Goal: Navigation & Orientation: Find specific page/section

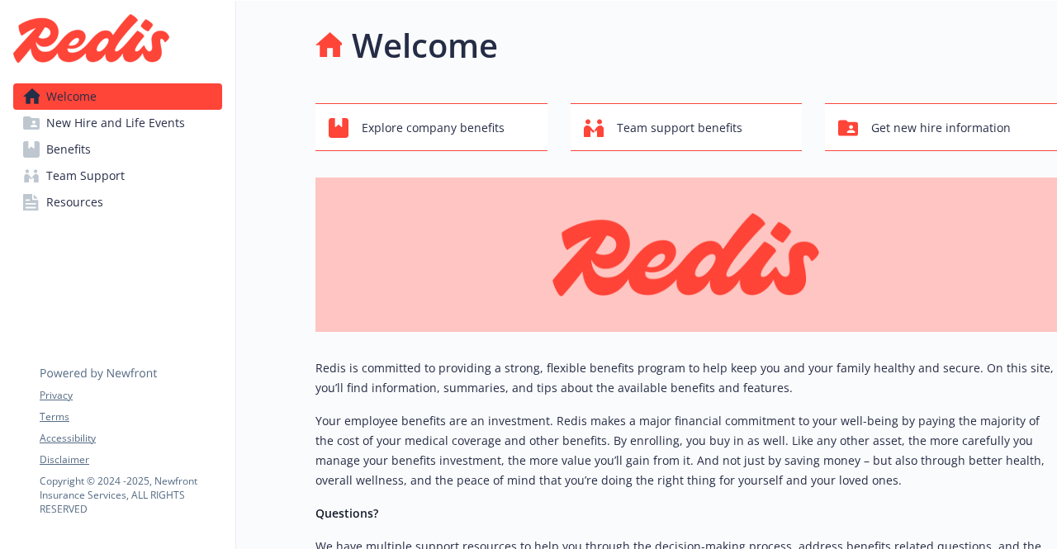
click at [101, 144] on link "Benefits" at bounding box center [117, 149] width 209 height 26
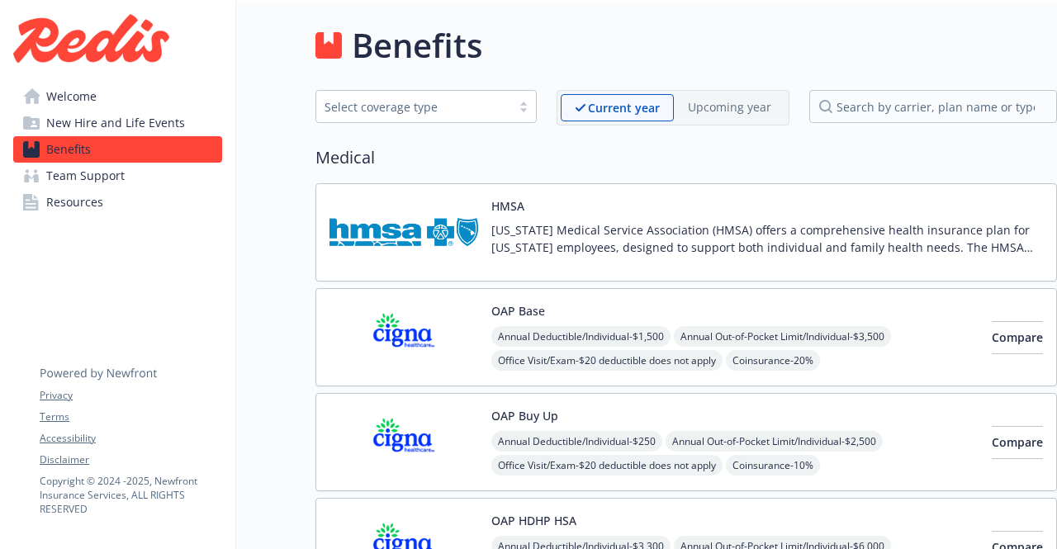
click at [84, 211] on span "Resources" at bounding box center [74, 202] width 57 height 26
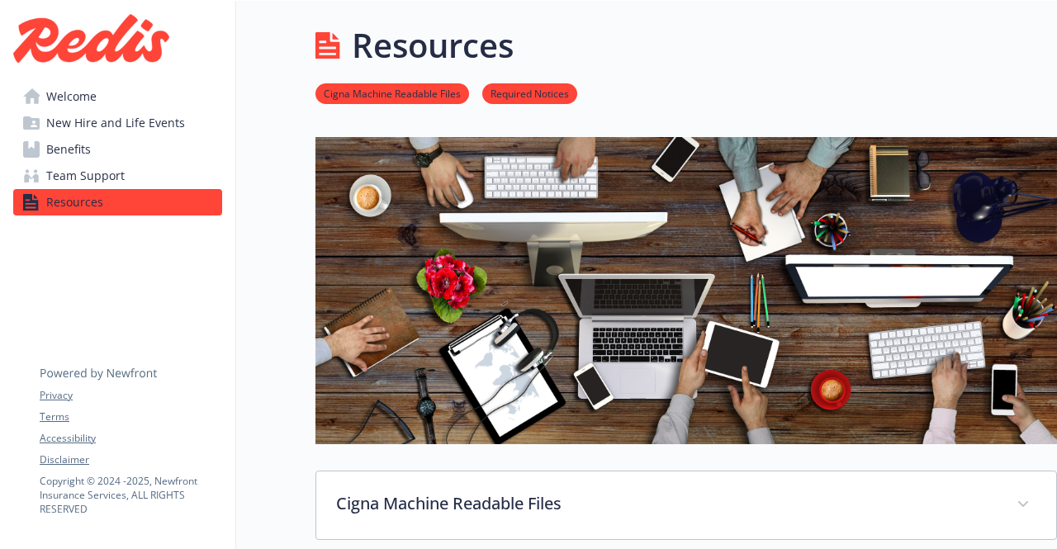
click at [128, 173] on link "Team Support" at bounding box center [117, 176] width 209 height 26
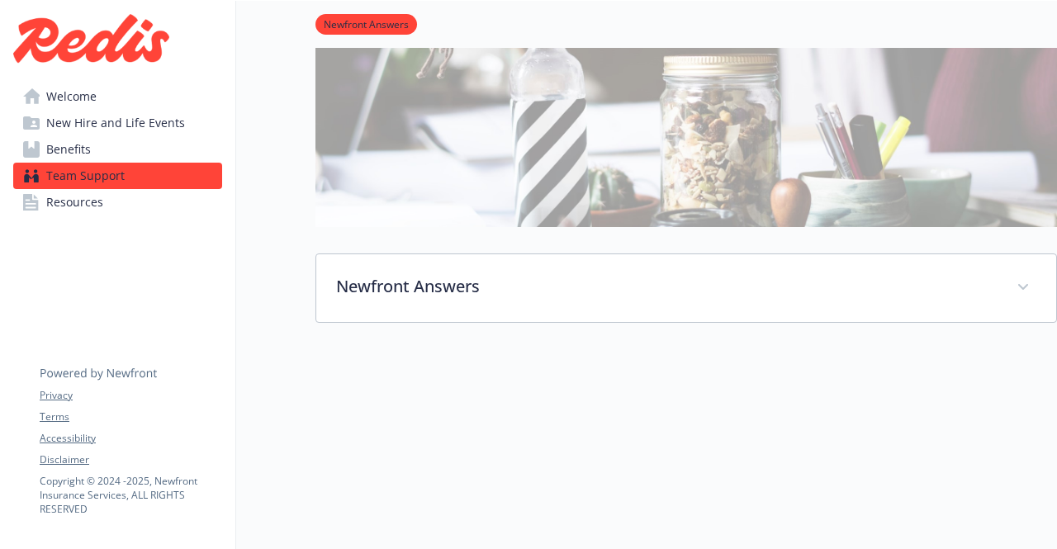
scroll to position [438, 0]
